Goal: Transaction & Acquisition: Purchase product/service

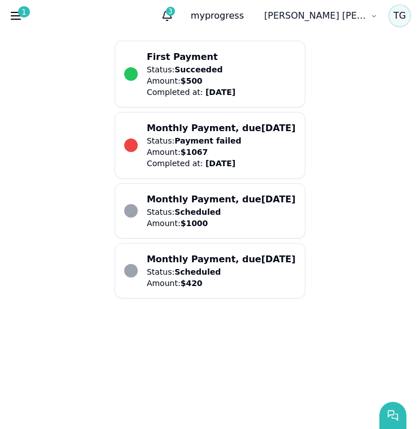
click at [193, 167] on p "Completed at: [DATE]" at bounding box center [194, 163] width 95 height 11
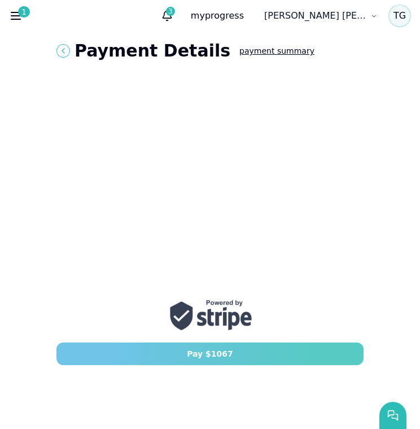
click at [159, 354] on button "Pay $ 1067" at bounding box center [209, 353] width 307 height 23
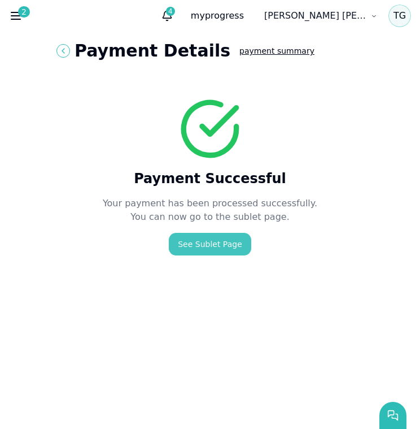
click at [227, 243] on link "See Sublet Page" at bounding box center [210, 244] width 82 height 23
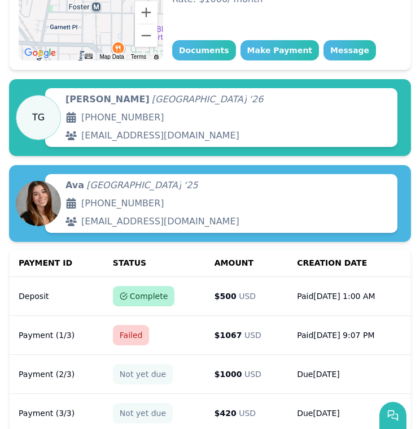
scroll to position [165, 0]
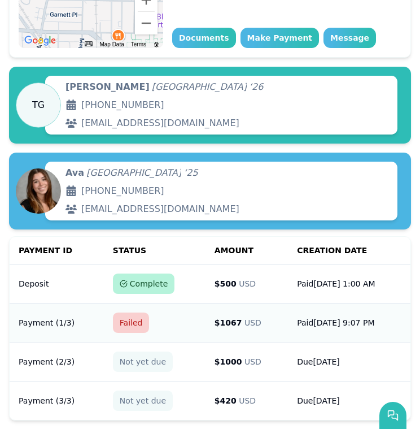
click at [261, 323] on td "$ 1067 USD" at bounding box center [247, 322] width 82 height 39
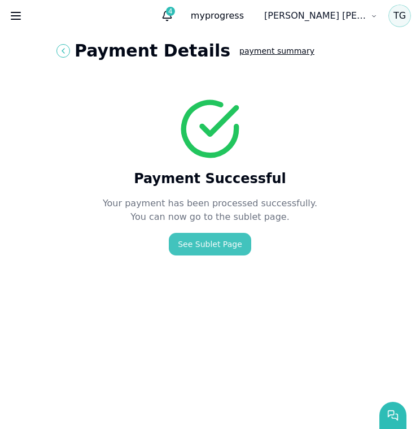
click at [216, 240] on link "See Sublet Page" at bounding box center [210, 244] width 82 height 23
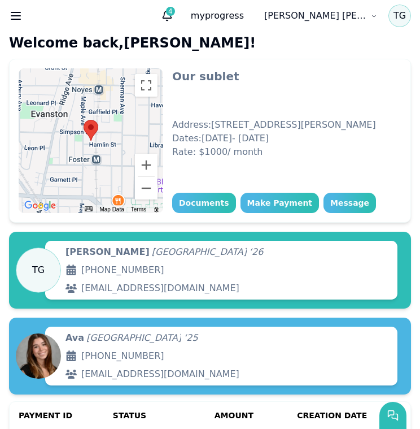
click at [343, 11] on html "host U payments messages sublet Guest Host Contact Us 4 my progress list your p…" at bounding box center [210, 214] width 420 height 429
click at [280, 88] on html "host U payments messages sublet Guest Host Contact Us 4 my progress list your p…" at bounding box center [210, 214] width 420 height 429
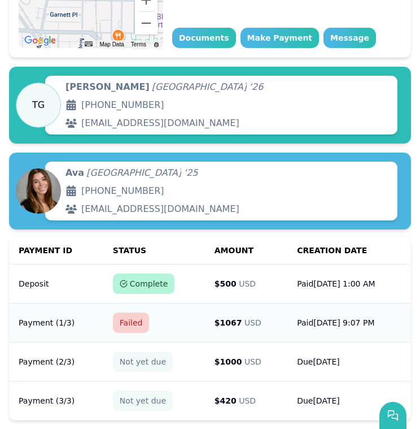
click at [224, 329] on td "$ 1067 USD" at bounding box center [247, 322] width 82 height 39
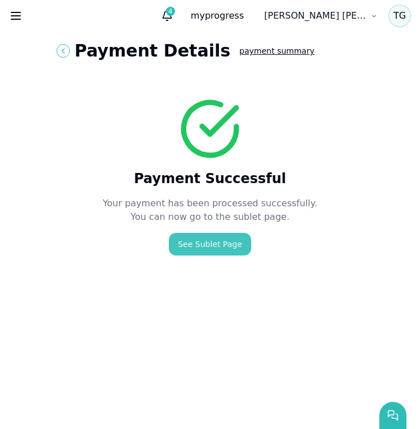
click at [199, 242] on link "See Sublet Page" at bounding box center [210, 244] width 82 height 23
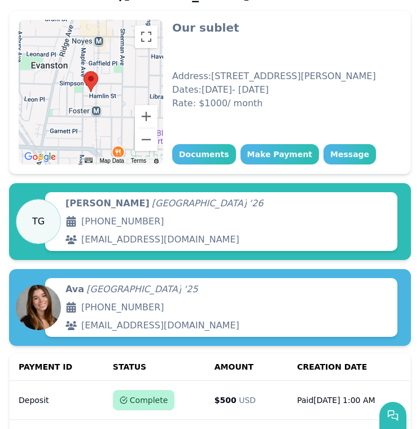
scroll to position [165, 0]
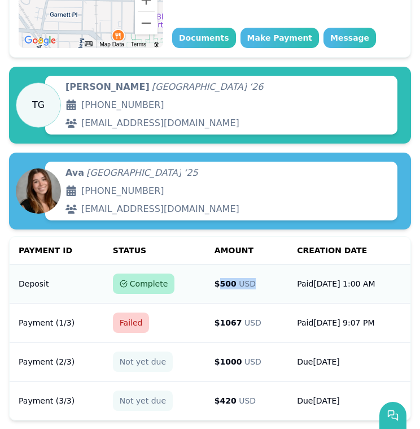
drag, startPoint x: 202, startPoint y: 281, endPoint x: 236, endPoint y: 281, distance: 33.3
click at [236, 281] on td "$ 500 USD" at bounding box center [247, 283] width 82 height 39
click at [239, 281] on span "USD" at bounding box center [247, 283] width 17 height 9
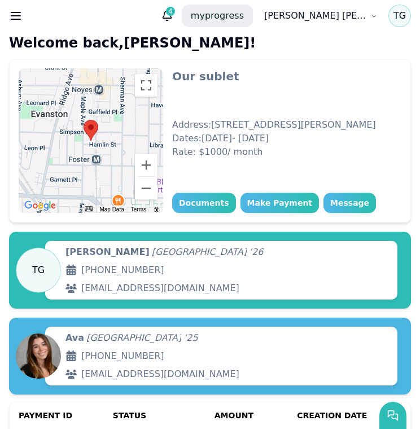
click at [253, 18] on p "my progress" at bounding box center [217, 16] width 71 height 23
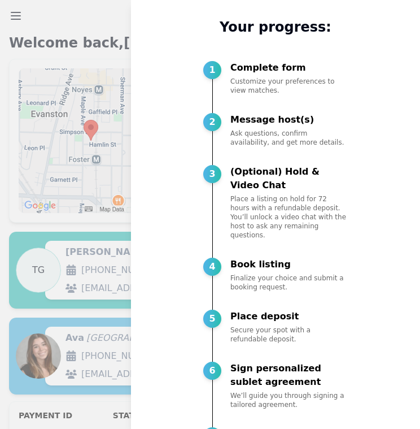
click at [126, 21] on div at bounding box center [210, 214] width 420 height 429
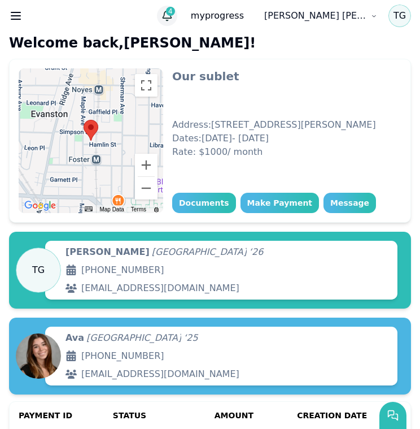
click at [175, 11] on span "4" at bounding box center [170, 11] width 9 height 9
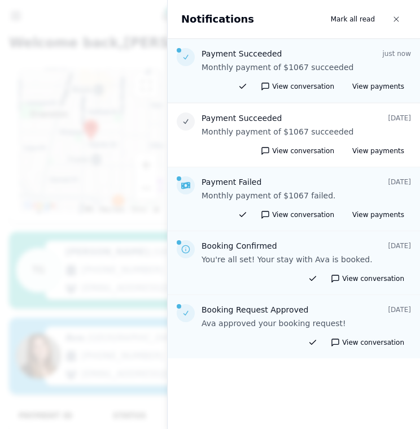
click at [121, 155] on div at bounding box center [210, 214] width 420 height 429
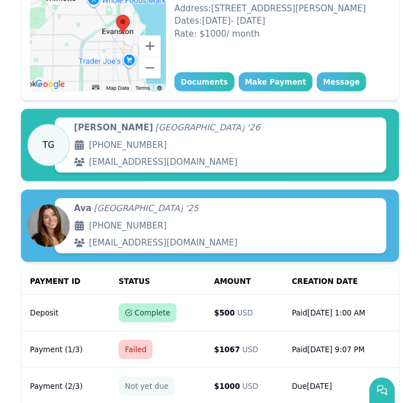
scroll to position [165, 0]
